Goal: Transaction & Acquisition: Purchase product/service

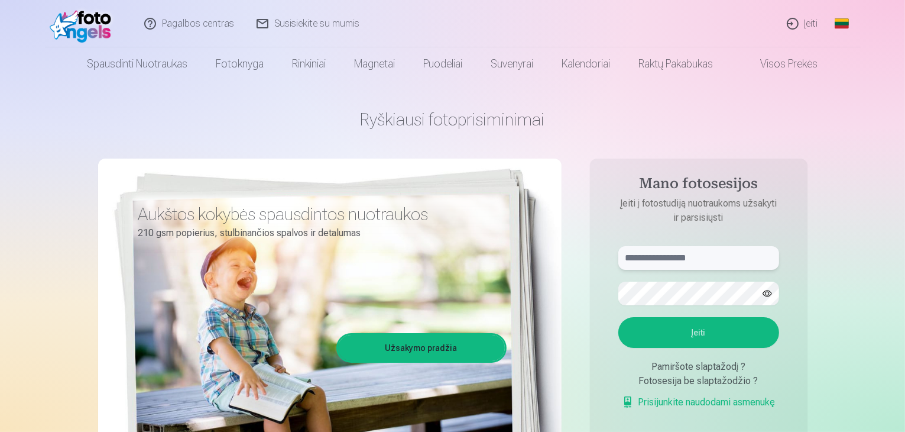
click at [682, 263] on input "text" at bounding box center [698, 258] width 161 height 24
type input "*"
drag, startPoint x: 692, startPoint y: 261, endPoint x: 681, endPoint y: 261, distance: 11.2
click at [681, 261] on input "**********" at bounding box center [698, 258] width 161 height 24
type input "**********"
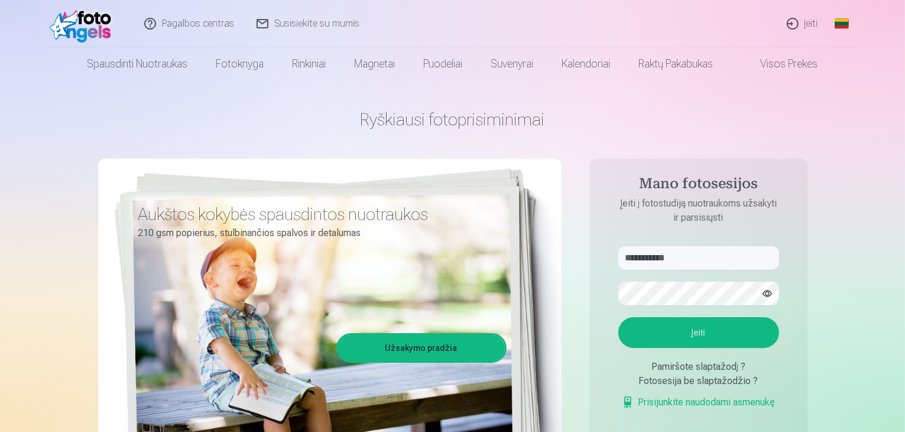
click at [761, 298] on button "button" at bounding box center [767, 293] width 22 height 22
click at [737, 329] on button "Įeiti" at bounding box center [698, 332] width 161 height 31
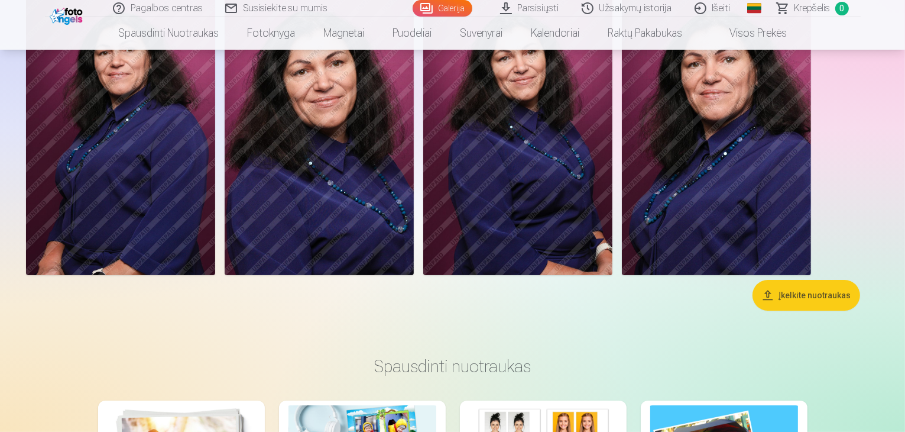
scroll to position [130, 0]
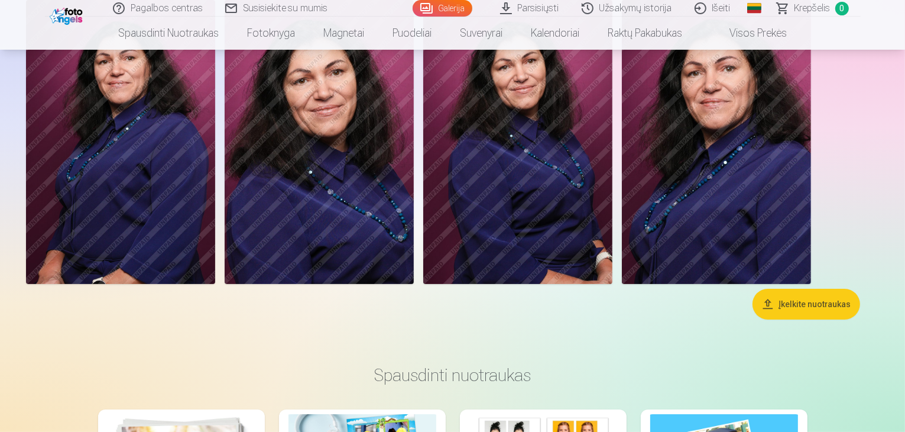
click at [414, 170] on img at bounding box center [319, 142] width 189 height 284
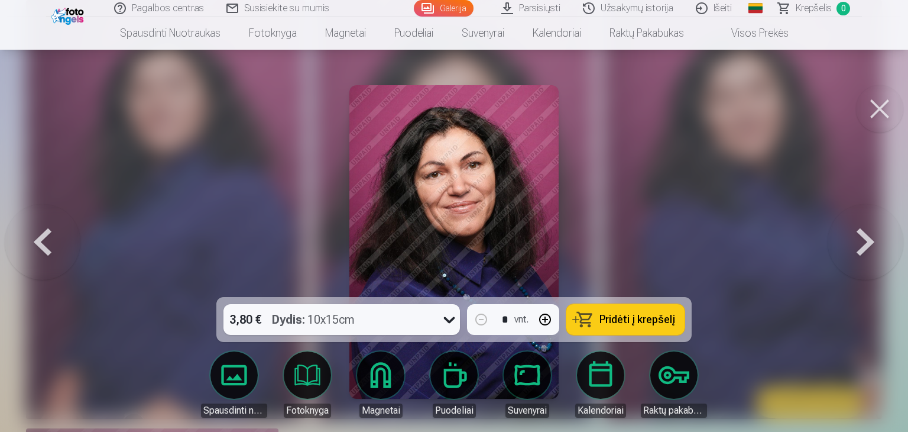
click at [627, 317] on span "Pridėti į krepšelį" at bounding box center [638, 319] width 76 height 11
click at [869, 232] on button at bounding box center [866, 242] width 76 height 86
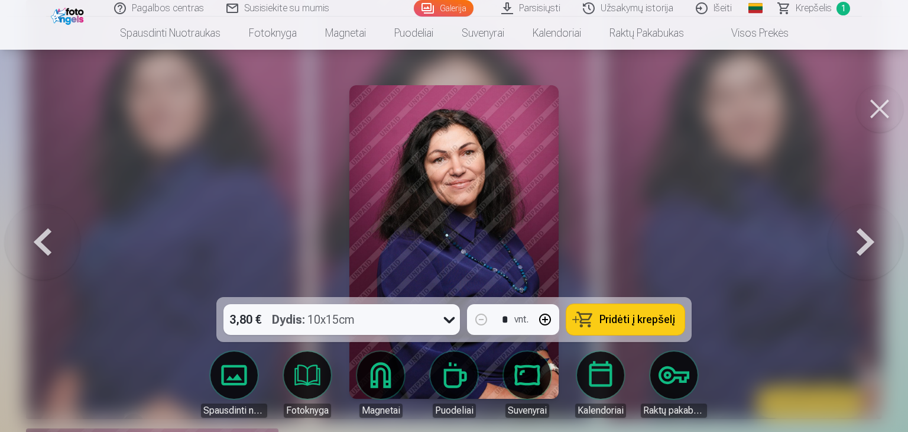
click at [614, 328] on button "Pridėti į krepšelį" at bounding box center [625, 319] width 118 height 31
click at [871, 103] on button at bounding box center [879, 108] width 47 height 47
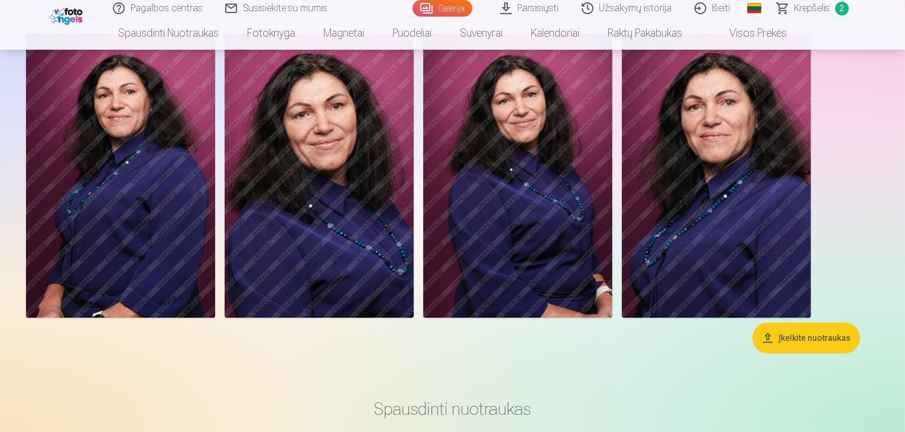
scroll to position [72, 0]
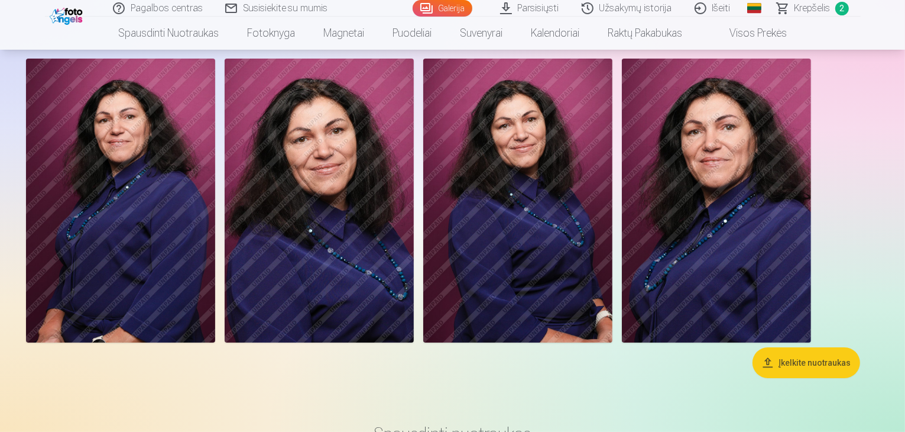
click at [831, 6] on link "Krepšelis 2" at bounding box center [813, 8] width 95 height 17
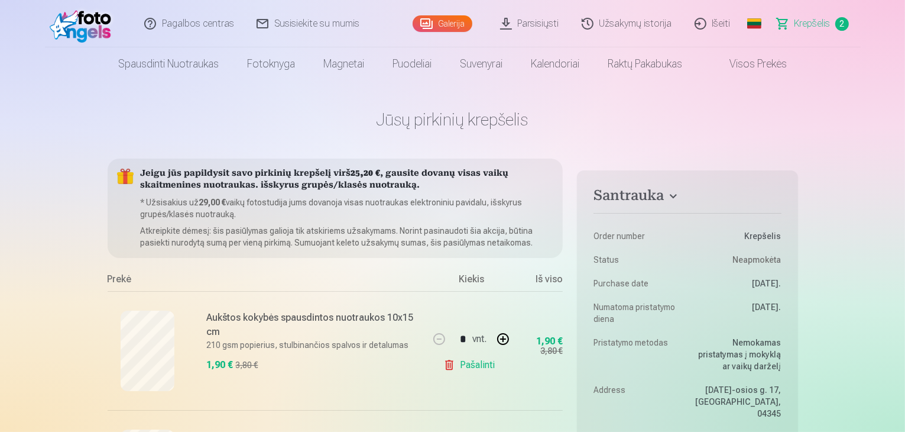
click at [303, 24] on link "Susisiekite su mumis" at bounding box center [308, 23] width 125 height 47
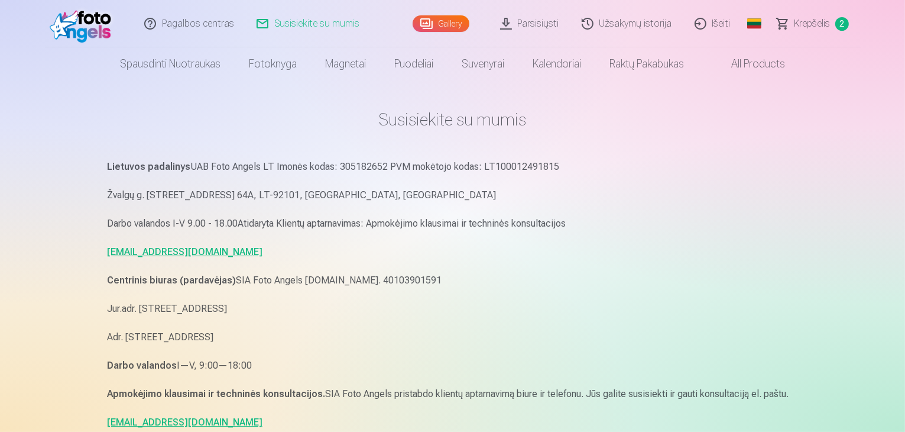
click at [625, 25] on link "Užsakymų istorija" at bounding box center [627, 23] width 113 height 47
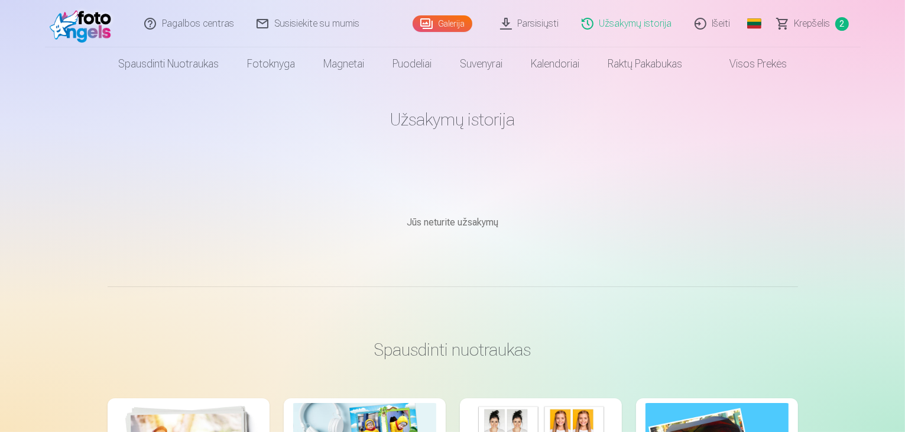
click at [548, 20] on link "Parsisiųsti" at bounding box center [531, 23] width 82 height 47
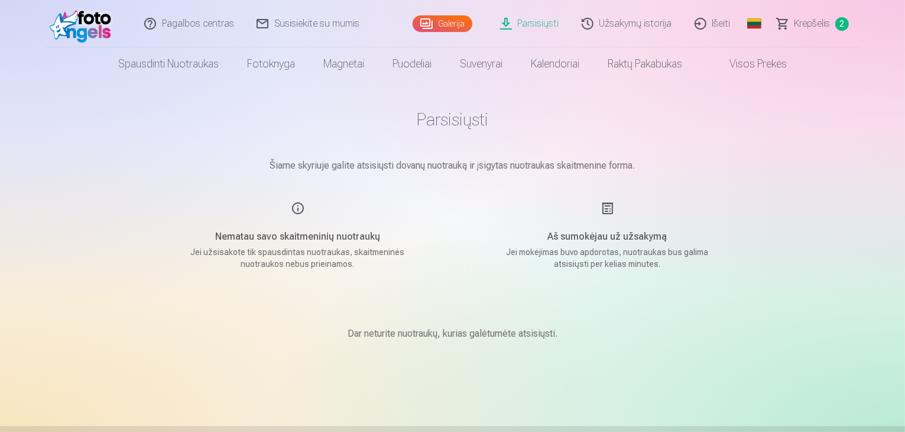
click at [623, 24] on link "Užsakymų istorija" at bounding box center [627, 23] width 113 height 47
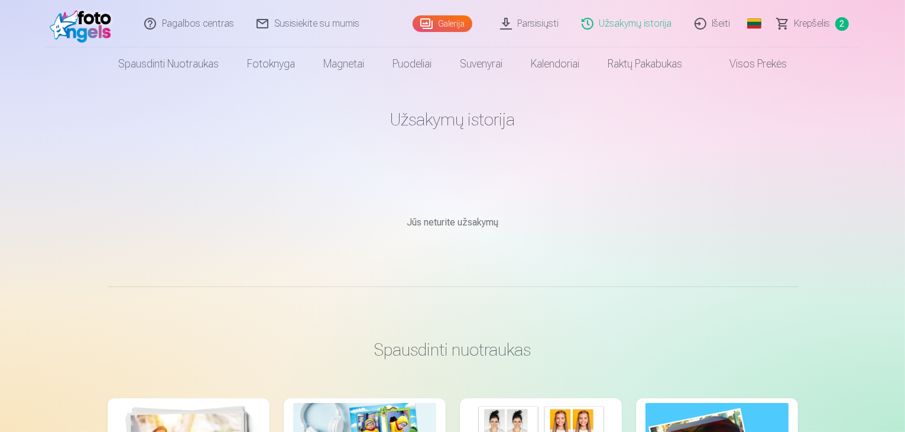
click at [806, 28] on span "Krepšelis" at bounding box center [813, 24] width 36 height 14
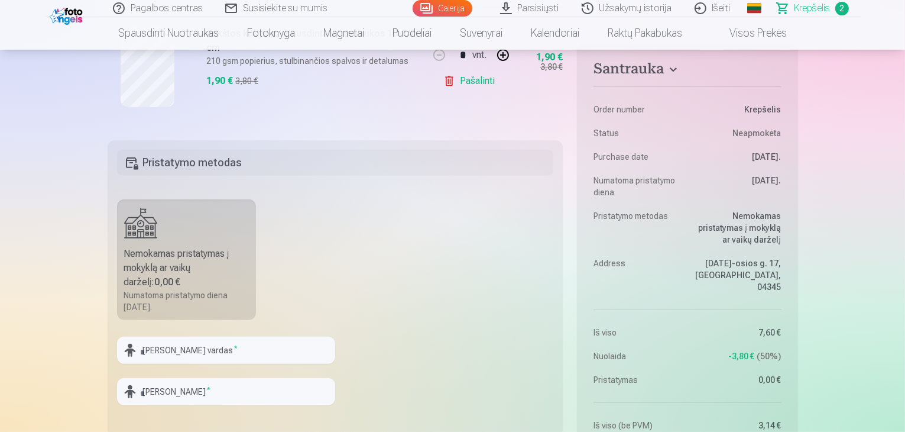
scroll to position [532, 0]
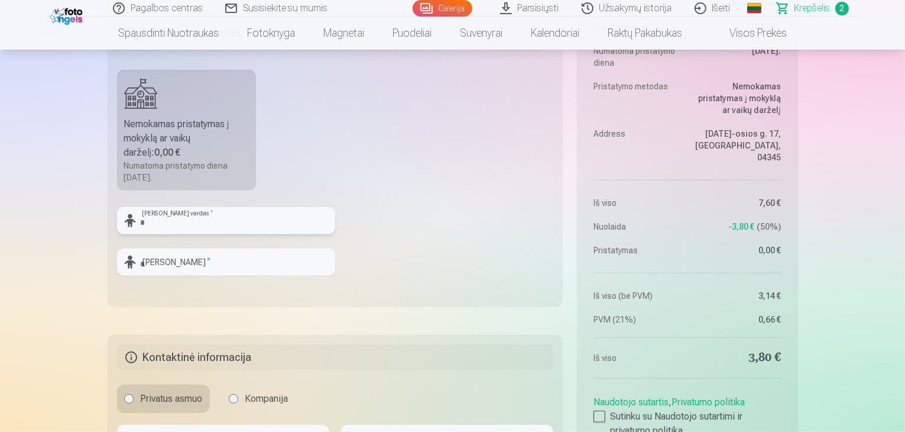
click at [166, 217] on input "text" at bounding box center [226, 220] width 218 height 27
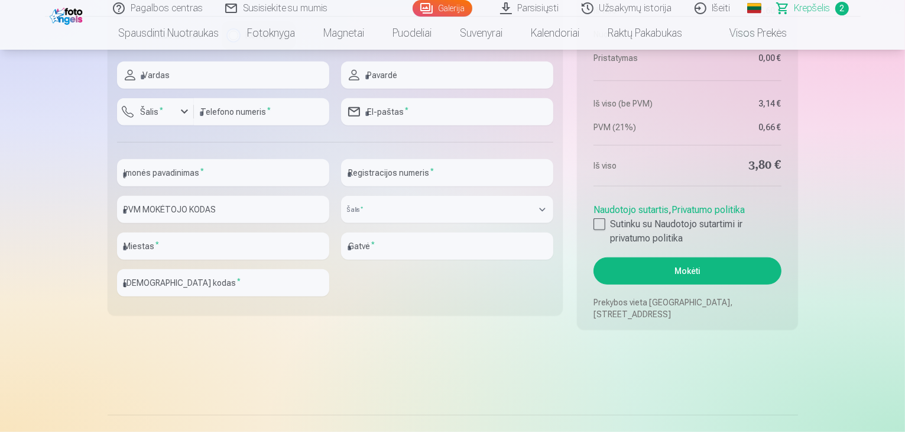
scroll to position [946, 0]
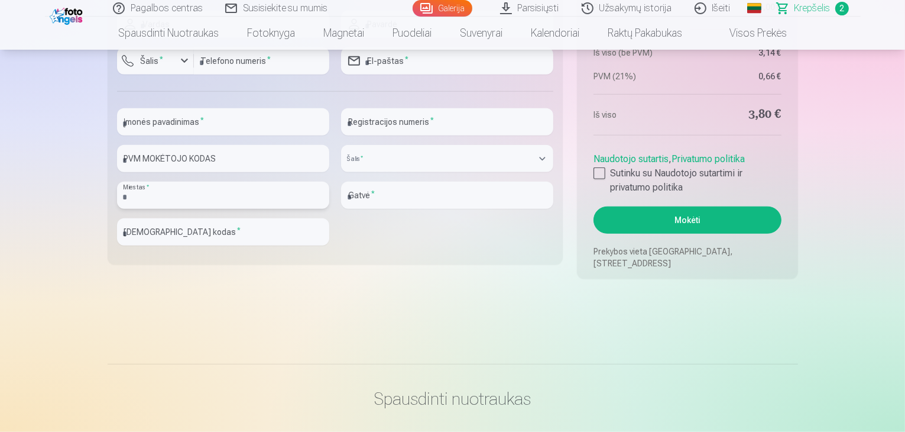
click at [199, 200] on input "text" at bounding box center [223, 195] width 212 height 27
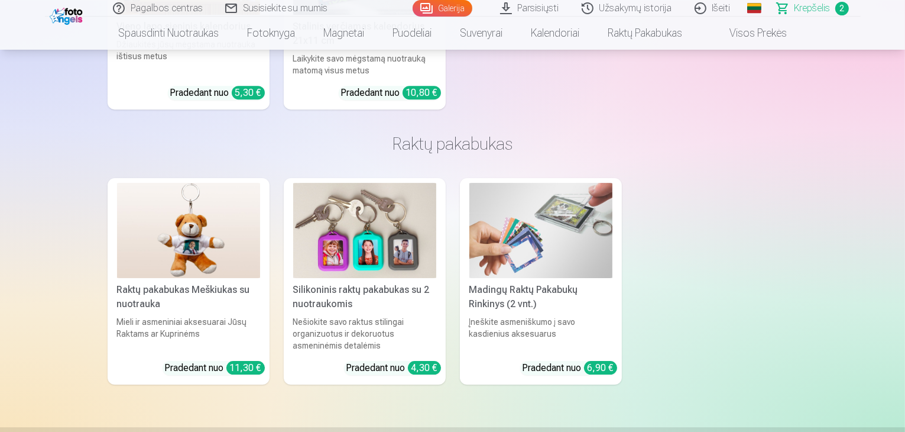
scroll to position [3843, 0]
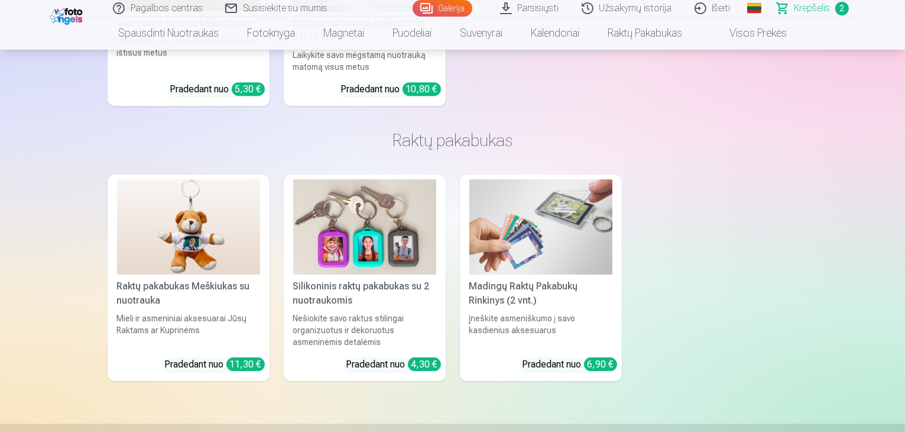
click at [201, 229] on img at bounding box center [188, 226] width 143 height 95
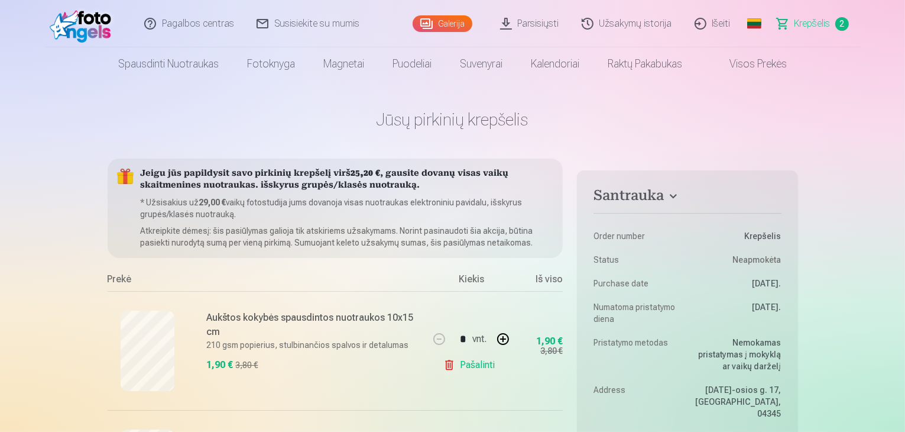
click at [724, 20] on link "Išeiti" at bounding box center [713, 23] width 59 height 47
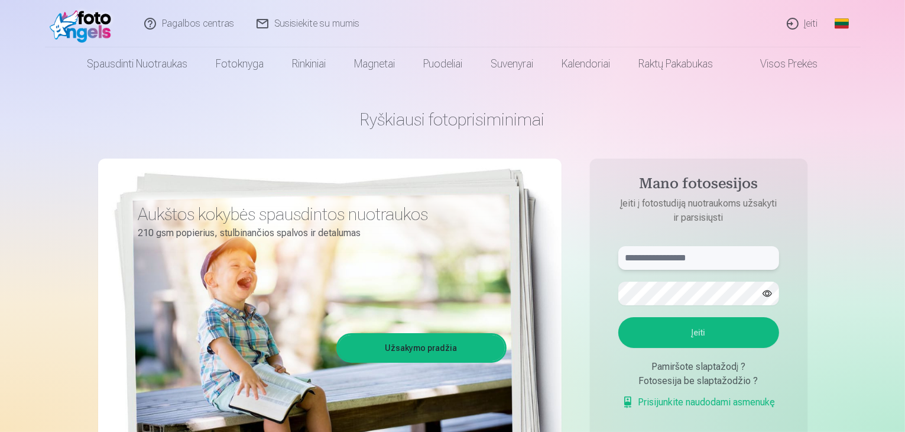
click at [634, 255] on input "text" at bounding box center [698, 258] width 161 height 24
paste input "**********"
type input "**********"
click at [618, 317] on button "Įeiti" at bounding box center [698, 332] width 161 height 31
